Goal: Task Accomplishment & Management: Manage account settings

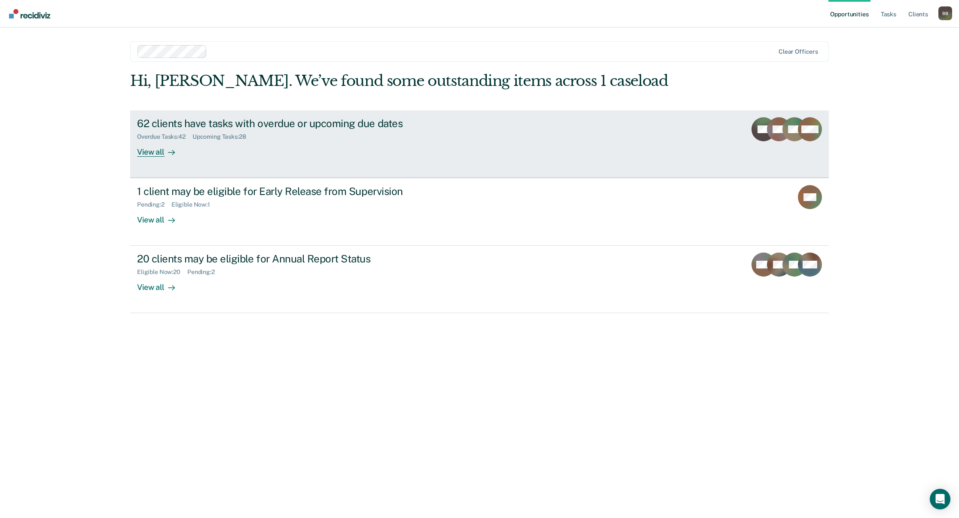
click at [310, 123] on div "62 clients have tasks with overdue or upcoming due dates" at bounding box center [288, 123] width 302 height 12
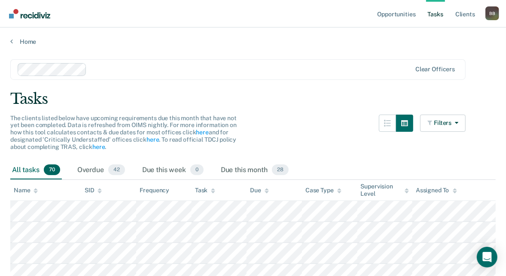
drag, startPoint x: 818, startPoint y: 1, endPoint x: 302, endPoint y: 65, distance: 520.2
click at [306, 63] on div at bounding box center [215, 69] width 394 height 13
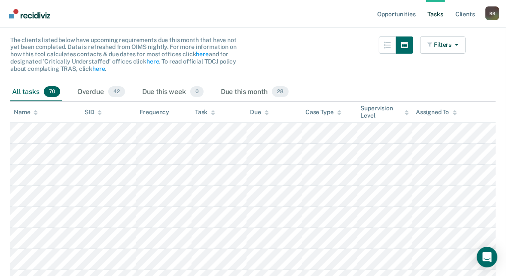
scroll to position [94, 0]
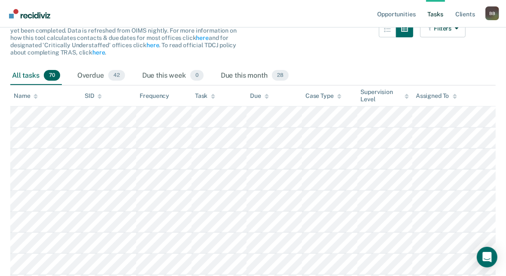
click at [213, 94] on icon at bounding box center [213, 97] width 4 height 6
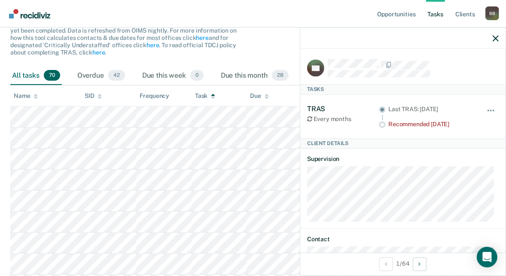
click at [500, 37] on div at bounding box center [402, 37] width 205 height 21
click at [497, 38] on icon "button" at bounding box center [496, 38] width 6 height 6
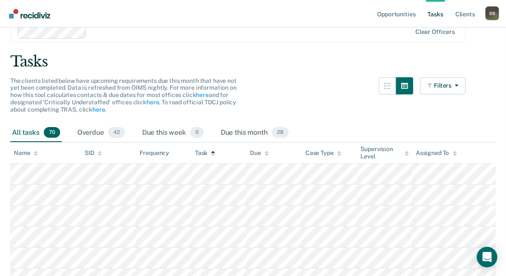
scroll to position [0, 0]
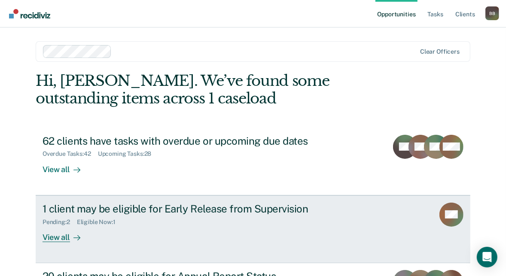
click at [219, 221] on div "Pending : 2 Eligible Now : 1" at bounding box center [194, 220] width 302 height 11
